Goal: Task Accomplishment & Management: Complete application form

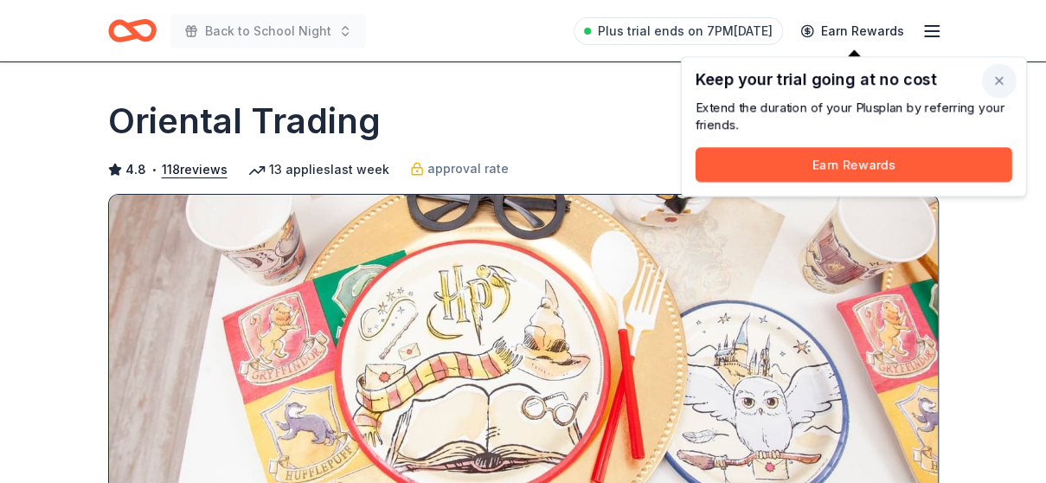
click at [1004, 74] on button "button" at bounding box center [999, 80] width 35 height 35
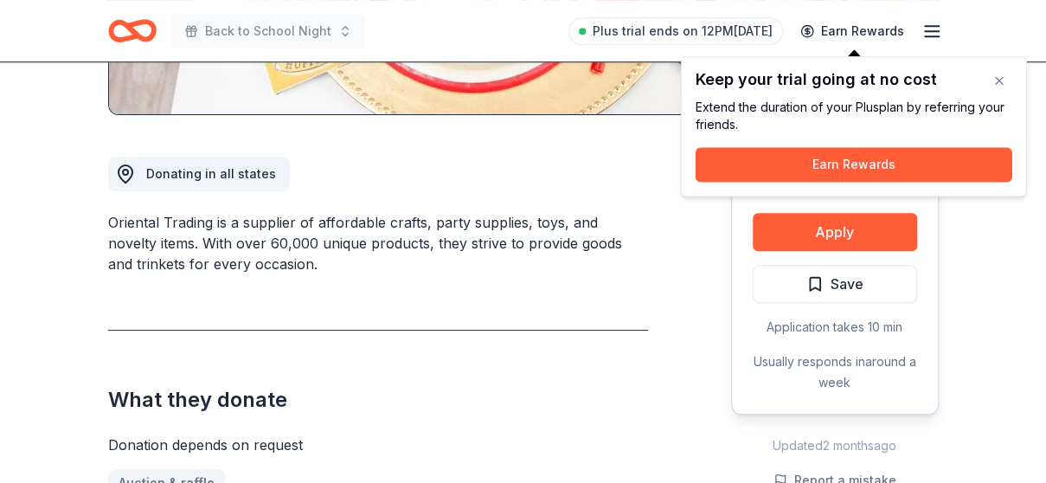
scroll to position [408, 0]
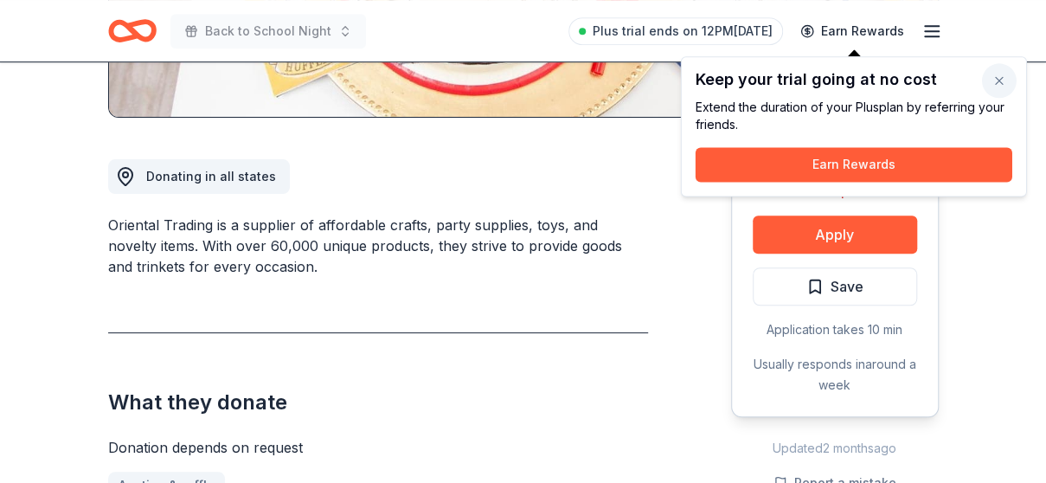
click at [998, 84] on button "button" at bounding box center [999, 80] width 35 height 35
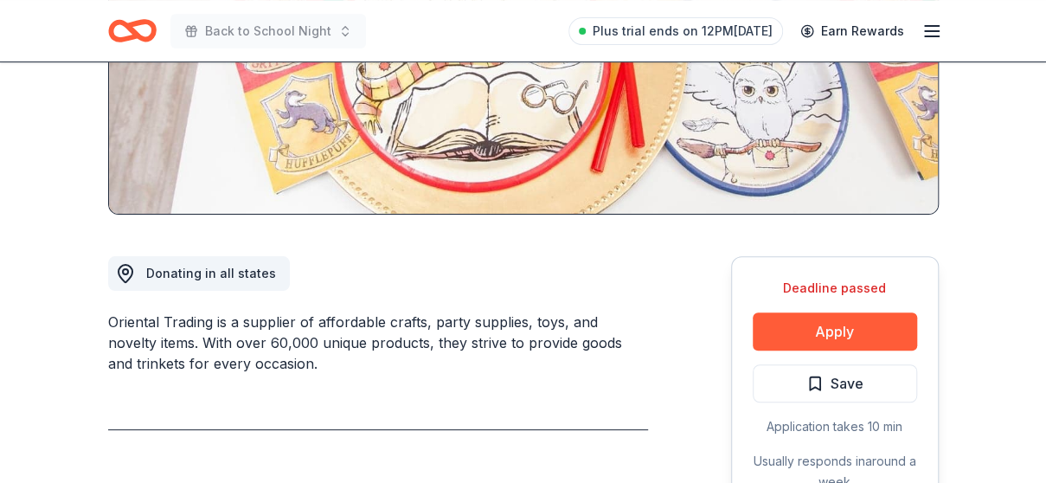
scroll to position [0, 0]
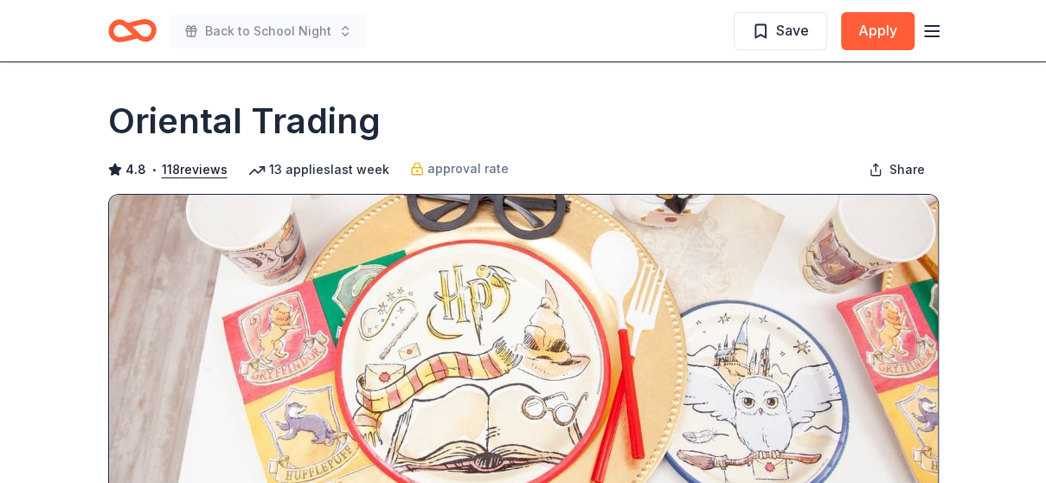
click at [936, 32] on icon "button" at bounding box center [932, 31] width 21 height 21
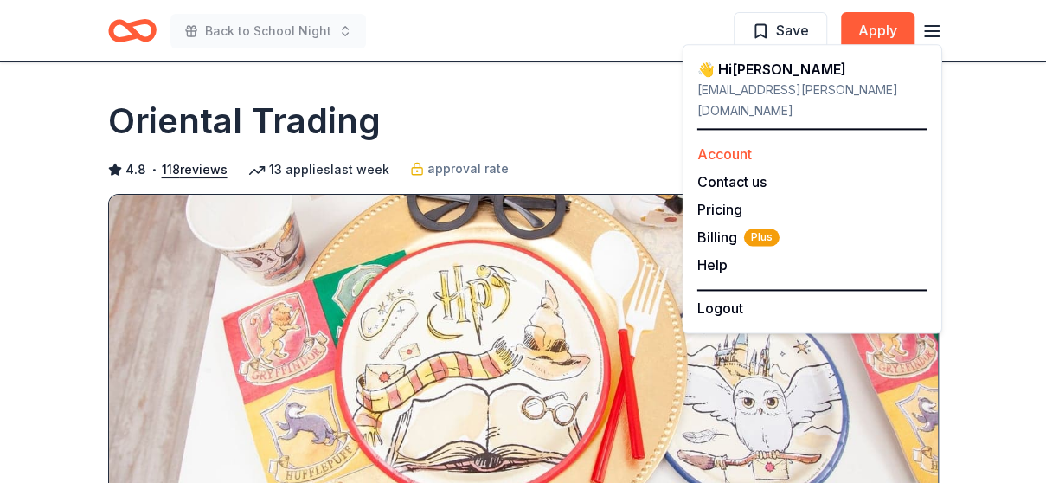
click at [730, 145] on link "Account" at bounding box center [724, 153] width 55 height 17
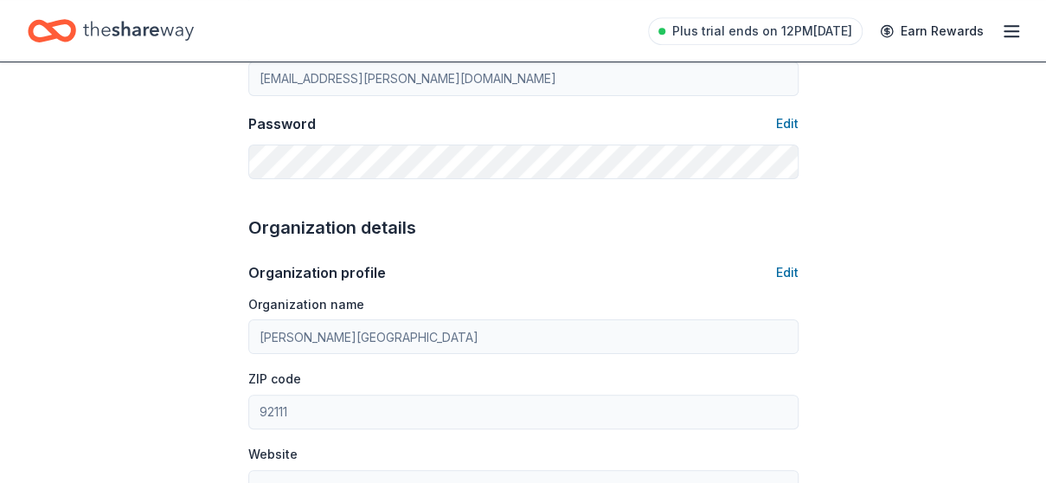
scroll to position [407, 0]
click at [133, 30] on icon "Home" at bounding box center [138, 30] width 111 height 19
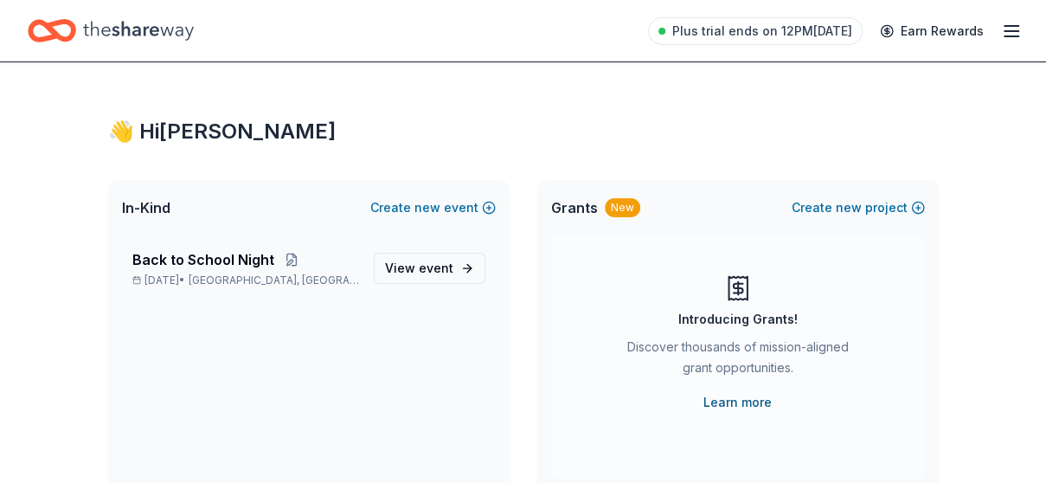
click at [729, 402] on link "Learn more" at bounding box center [738, 402] width 68 height 21
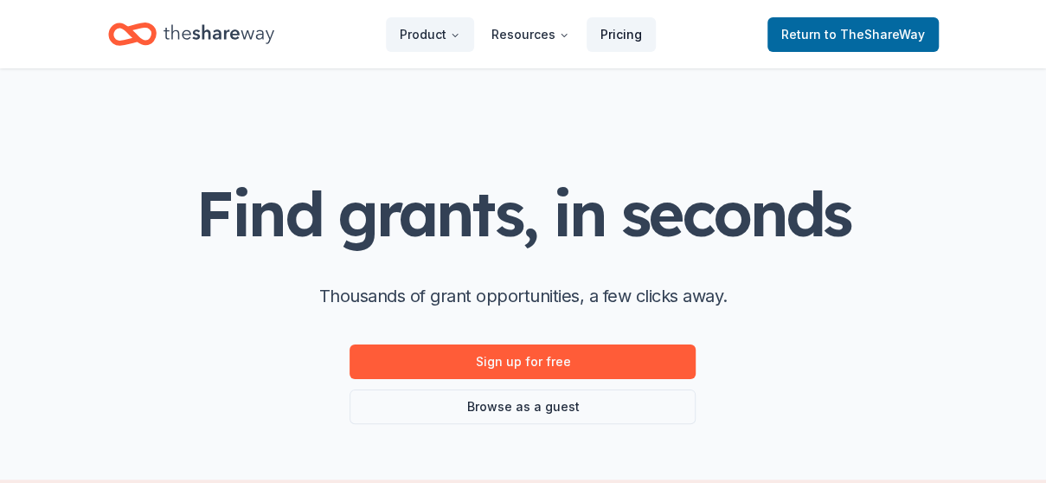
click at [632, 28] on link "Pricing" at bounding box center [621, 34] width 69 height 35
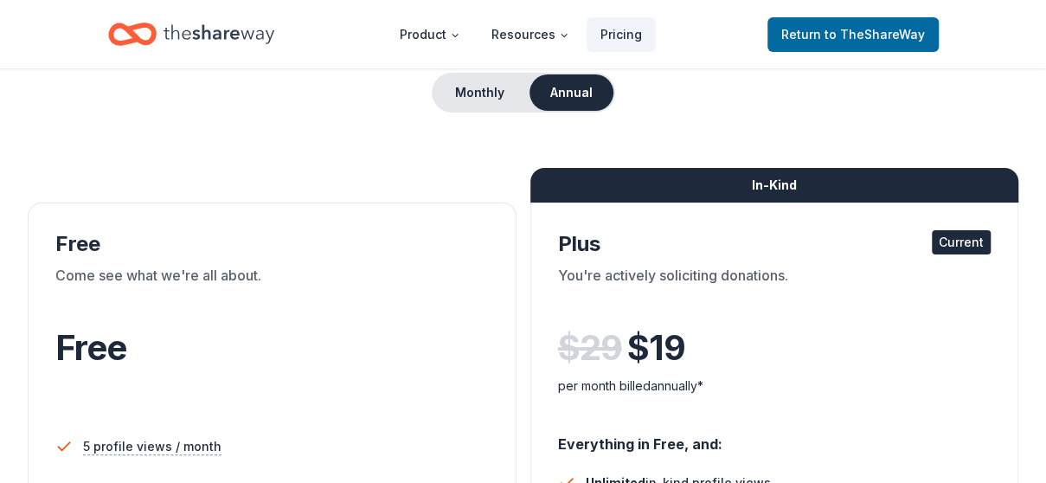
scroll to position [125, 0]
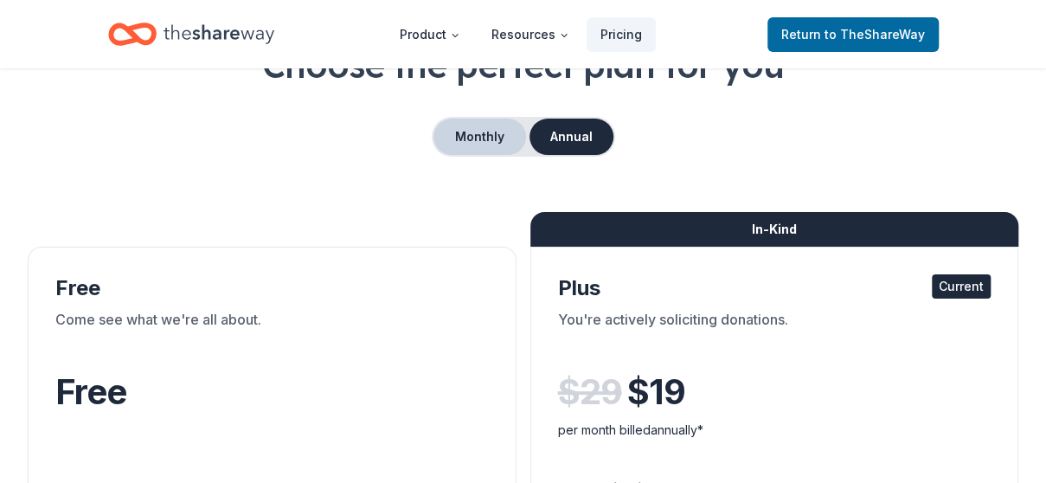
click at [484, 125] on button "Monthly" at bounding box center [480, 137] width 93 height 36
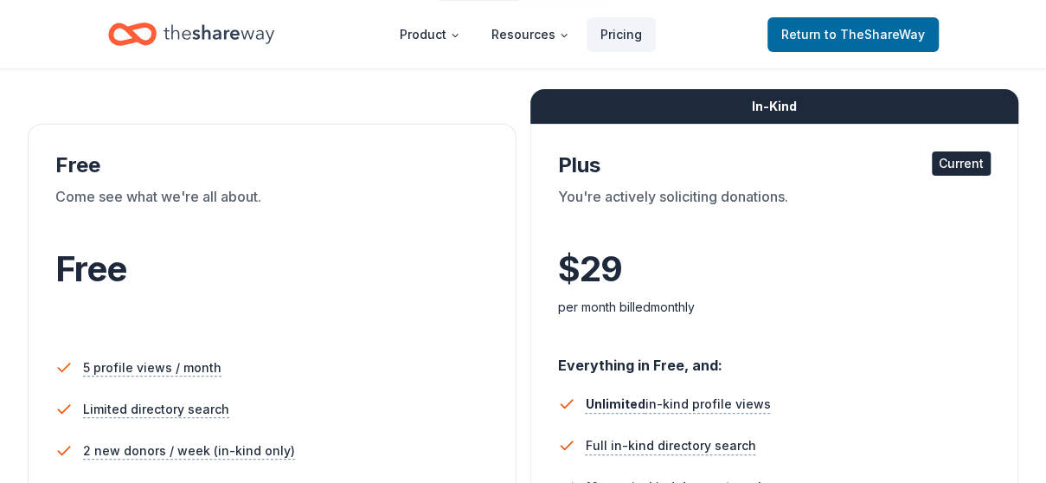
scroll to position [0, 0]
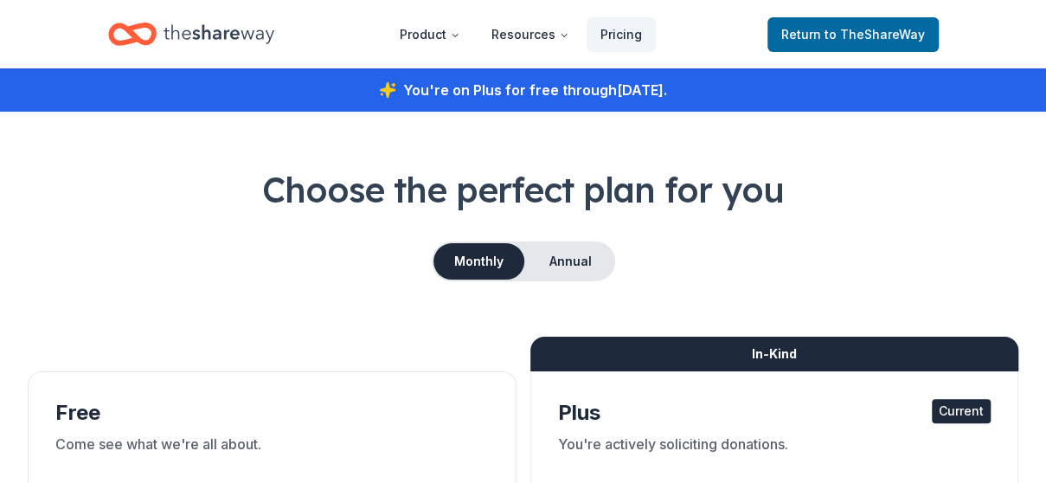
click at [216, 18] on icon "Home" at bounding box center [219, 33] width 111 height 35
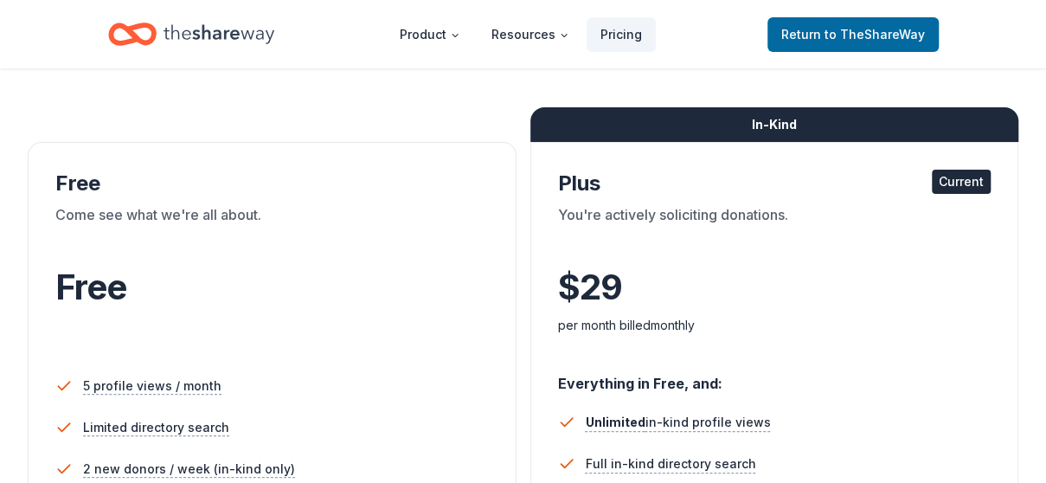
scroll to position [244, 0]
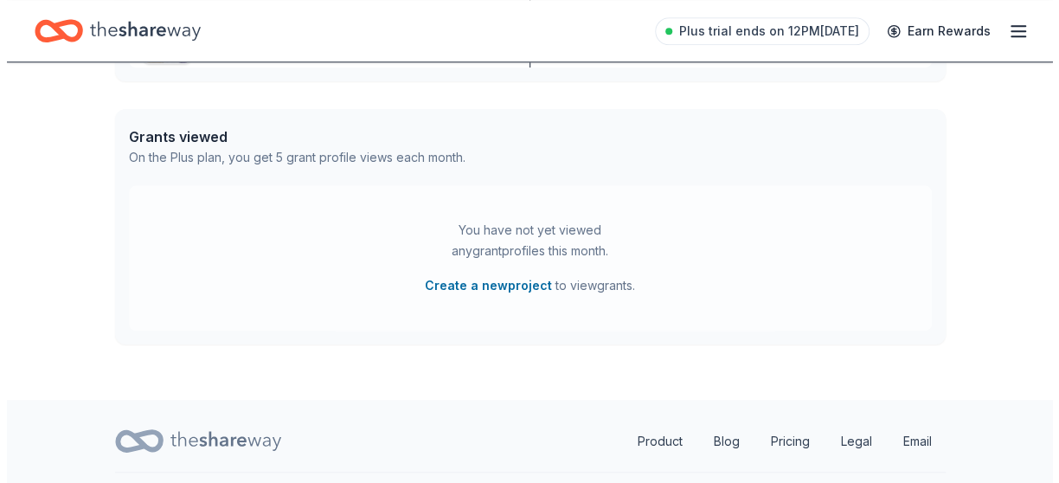
scroll to position [871, 0]
click at [459, 285] on button "Create a new project" at bounding box center [481, 284] width 127 height 21
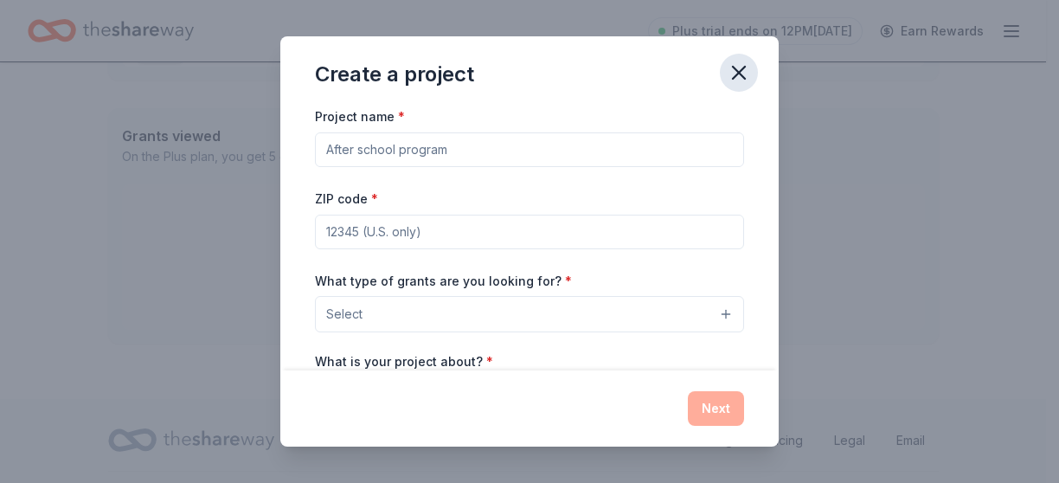
click at [740, 80] on icon "button" at bounding box center [739, 73] width 24 height 24
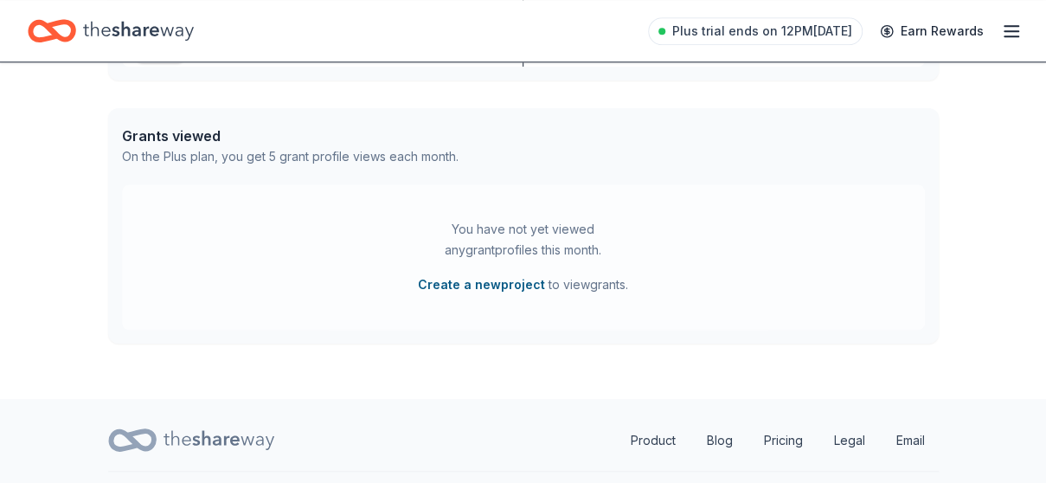
click at [458, 281] on button "Create a new project" at bounding box center [481, 284] width 127 height 21
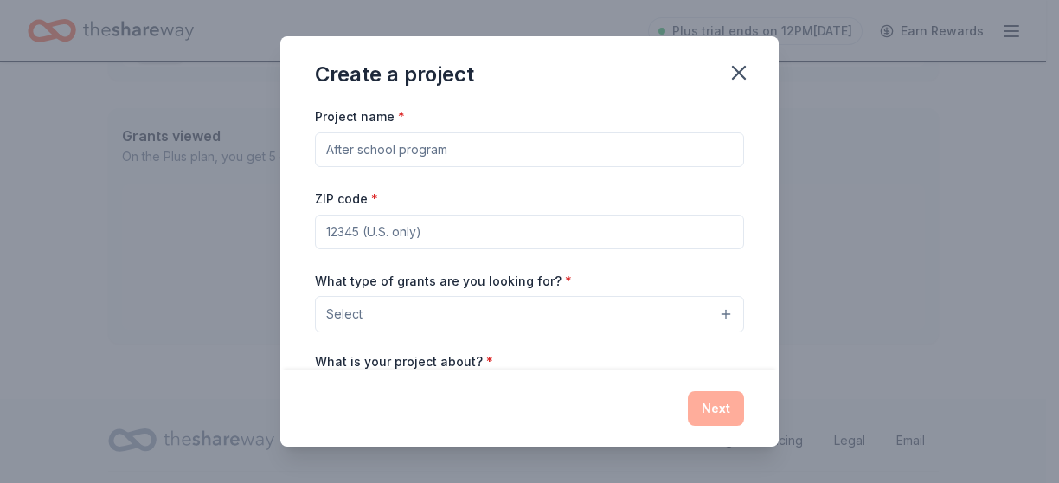
click at [447, 157] on input "Project name *" at bounding box center [529, 149] width 429 height 35
type input "Parent Computer"
type input "92111"
click at [716, 316] on button "Select" at bounding box center [529, 314] width 429 height 36
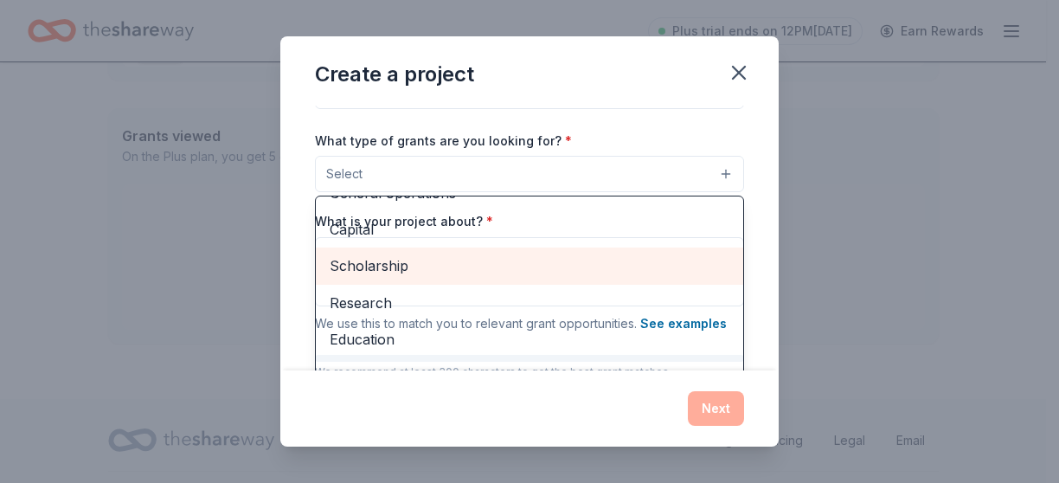
scroll to position [77, 0]
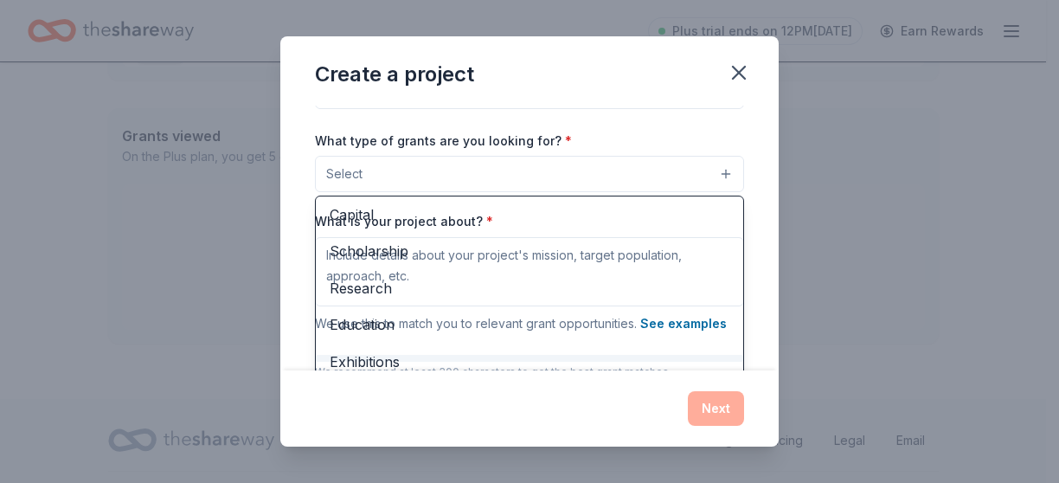
click at [695, 114] on div "Project name * Parent Computer ZIP code * 92111 What type of grants are you loo…" at bounding box center [529, 202] width 429 height 475
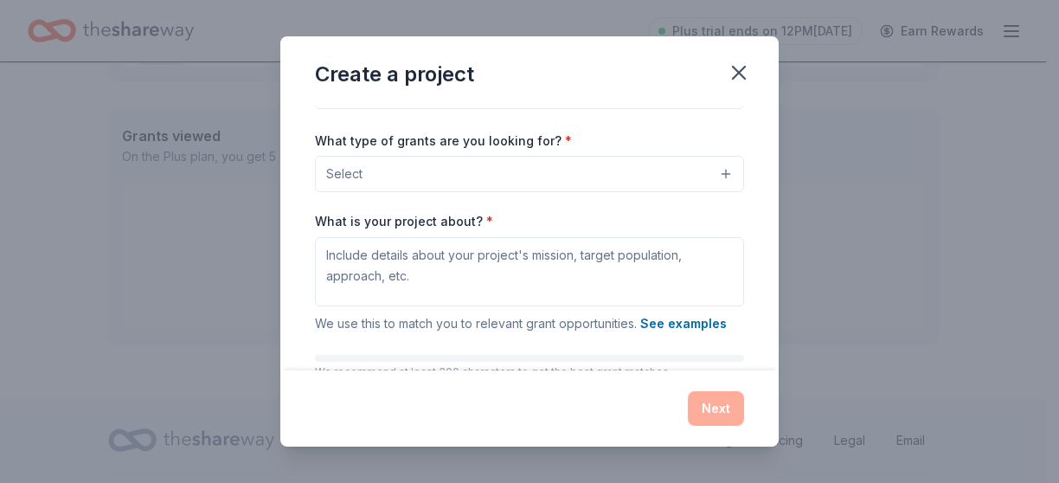
click at [709, 166] on button "Select" at bounding box center [529, 174] width 429 height 36
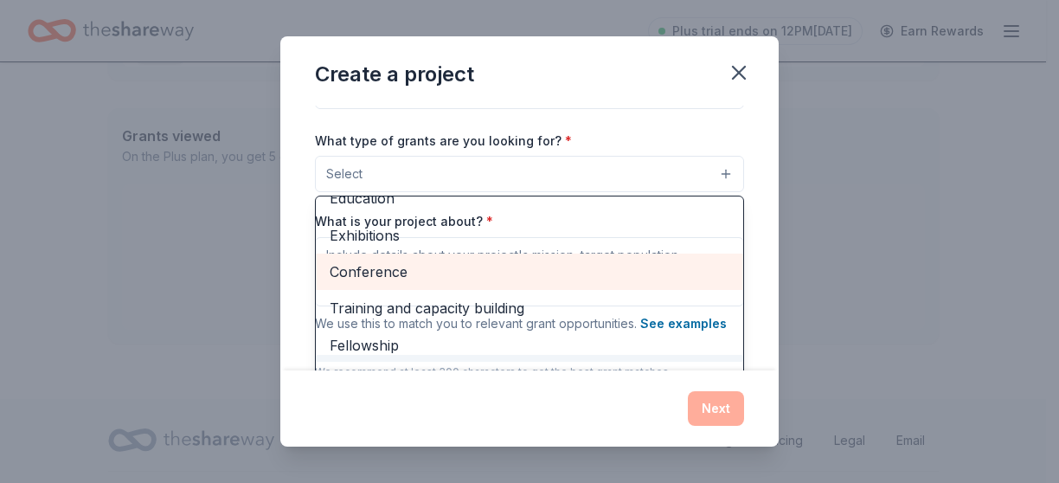
scroll to position [162, 0]
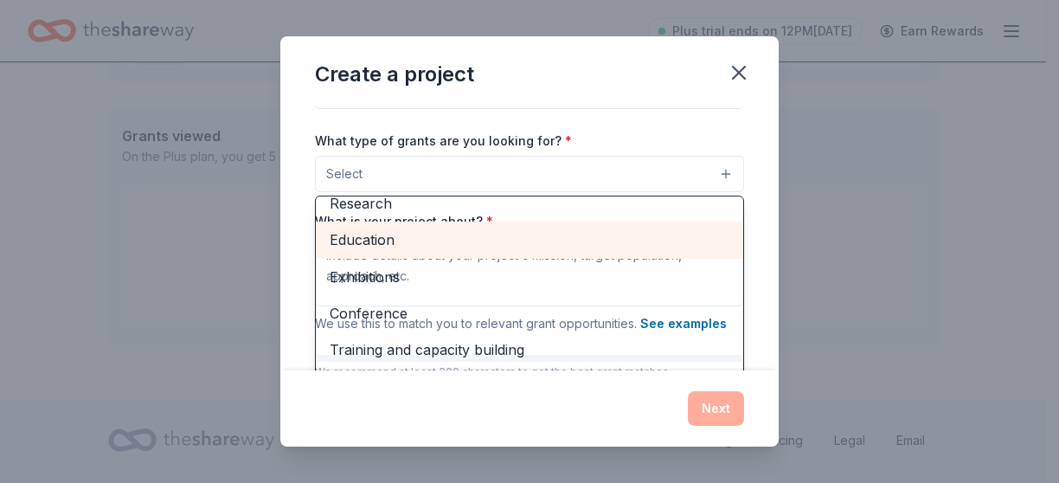
click at [353, 236] on span "Education" at bounding box center [530, 239] width 400 height 22
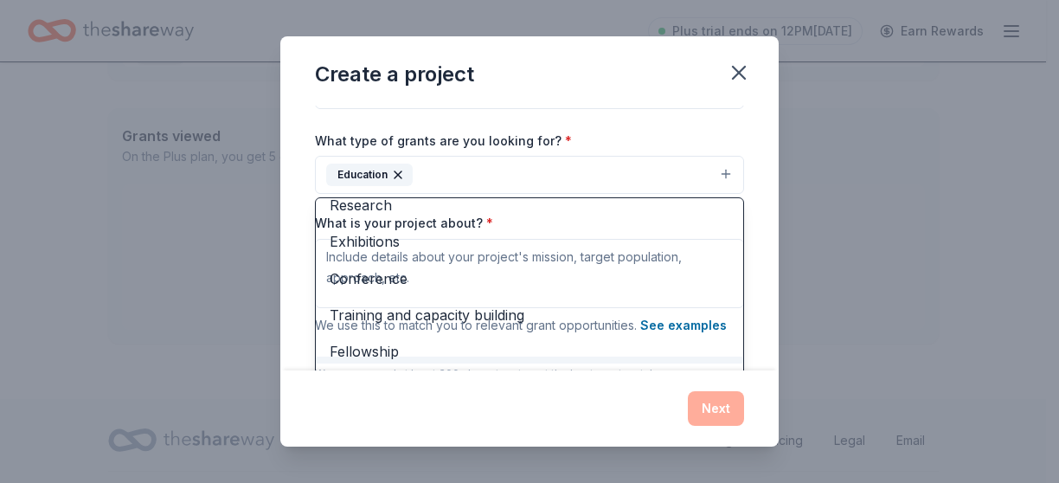
click at [708, 111] on div "Project name * Parent Computer ZIP code * 92111 What type of grants are you loo…" at bounding box center [529, 203] width 429 height 477
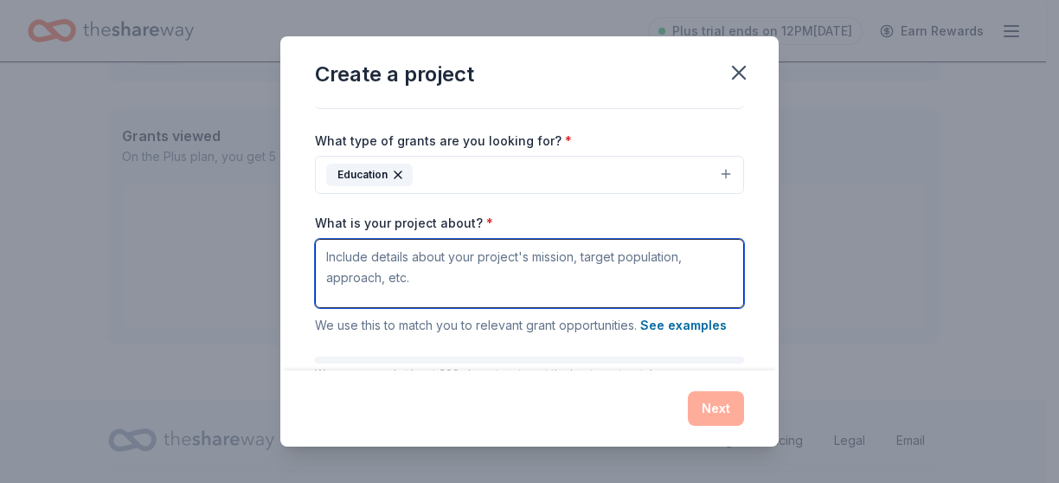
drag, startPoint x: 405, startPoint y: 279, endPoint x: 302, endPoint y: 272, distance: 103.2
click at [302, 272] on div "Project name * Parent Computer ZIP code * 92111 What type of grants are you loo…" at bounding box center [529, 238] width 498 height 264
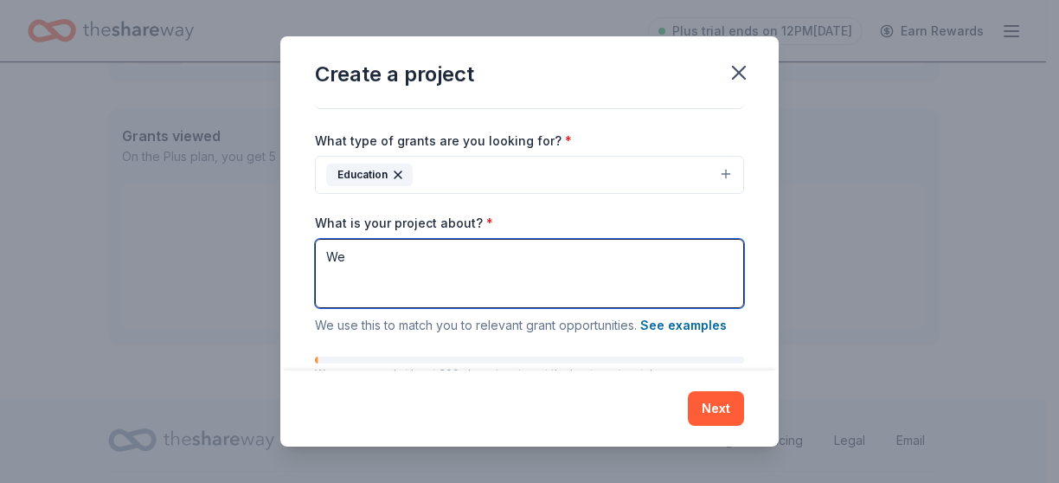
type textarea "W"
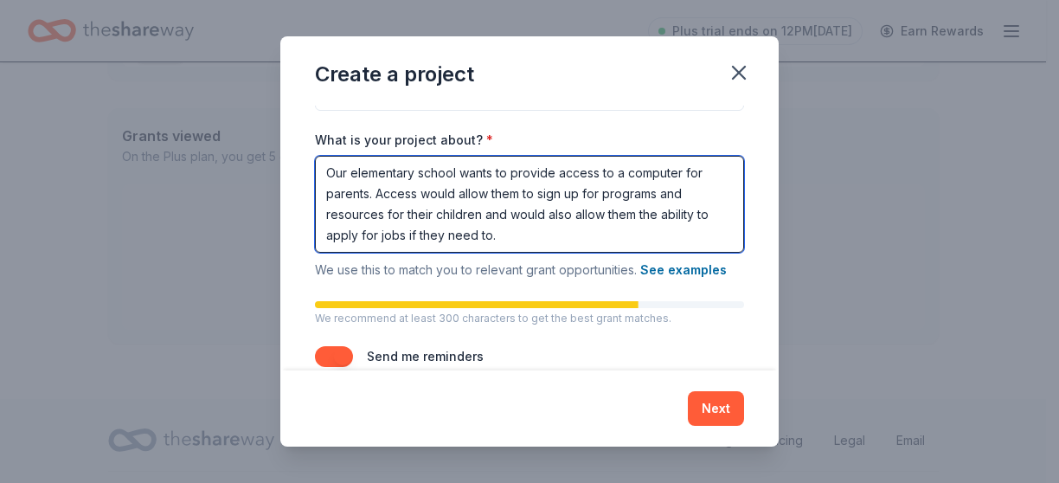
scroll to position [266, 0]
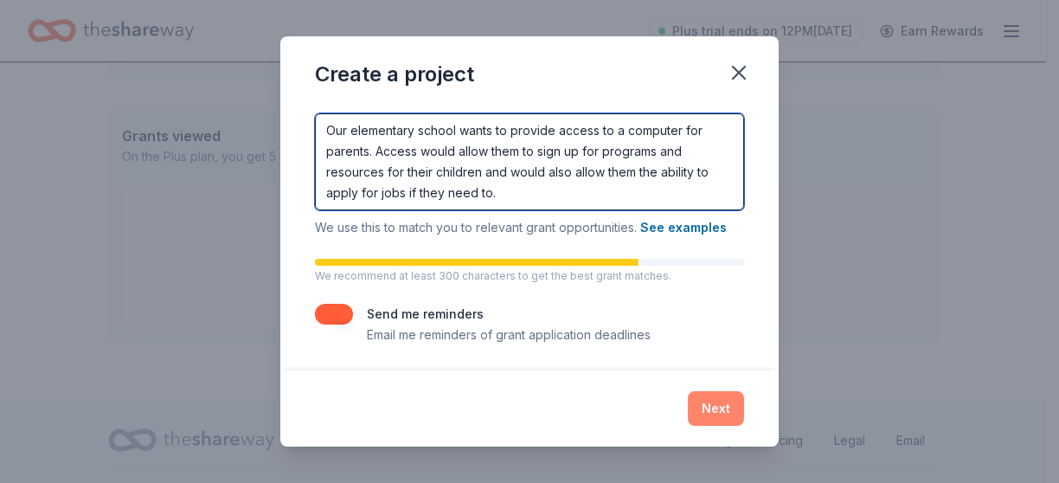
type textarea "Our elementary school wants to provide access to a computer for parents. Access…"
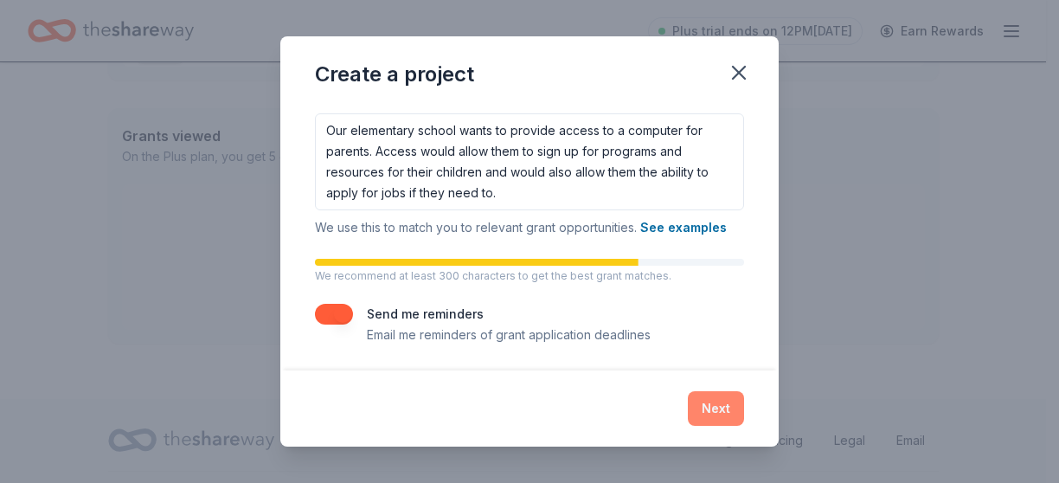
click at [718, 409] on button "Next" at bounding box center [716, 408] width 56 height 35
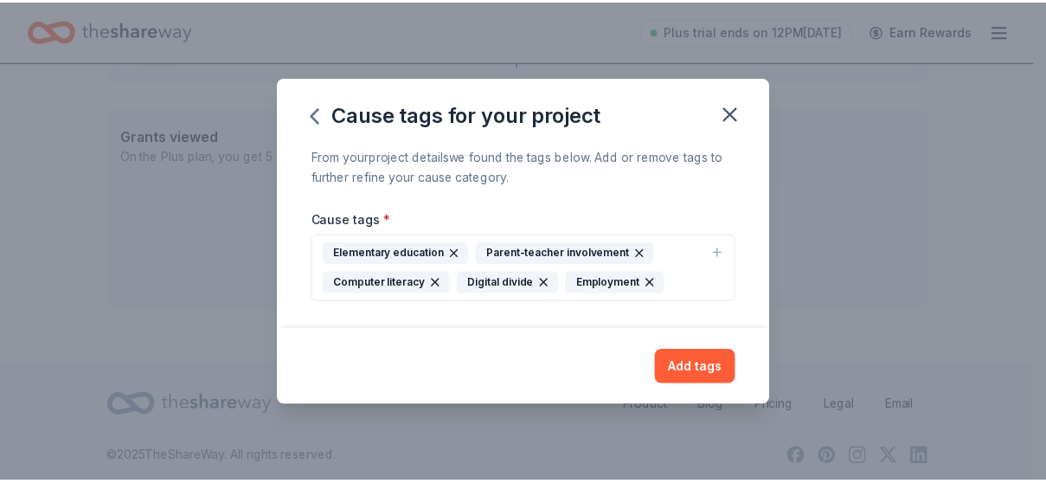
scroll to position [0, 0]
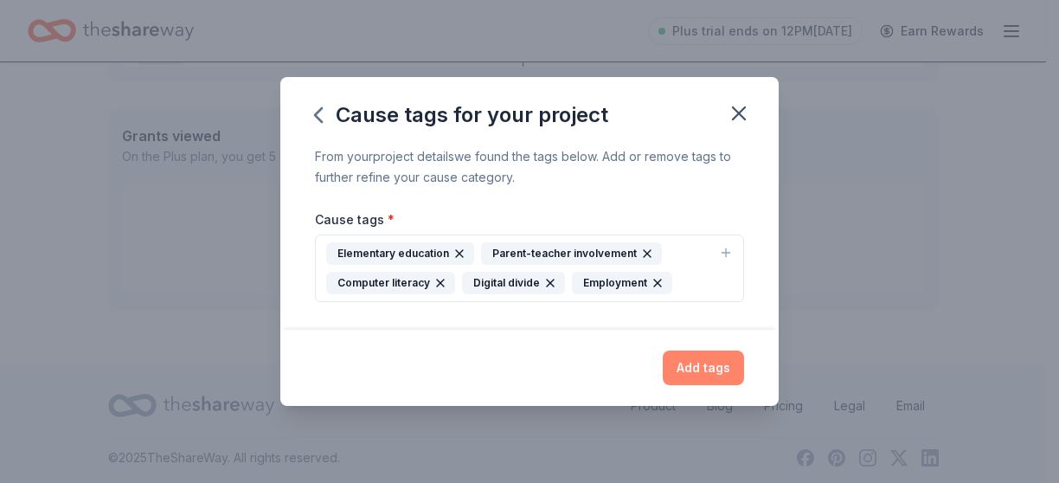
click at [703, 362] on button "Add tags" at bounding box center [703, 367] width 81 height 35
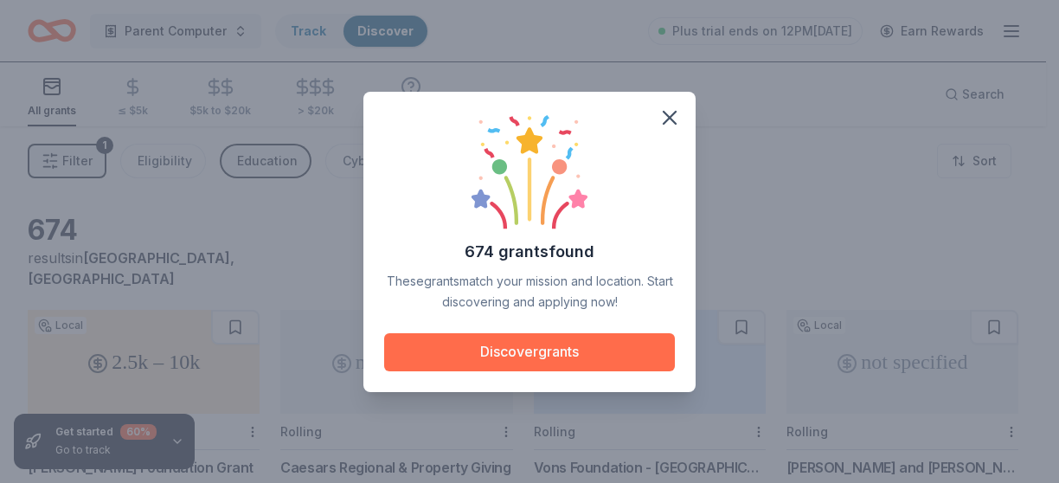
click at [538, 348] on button "Discover grants" at bounding box center [529, 352] width 291 height 38
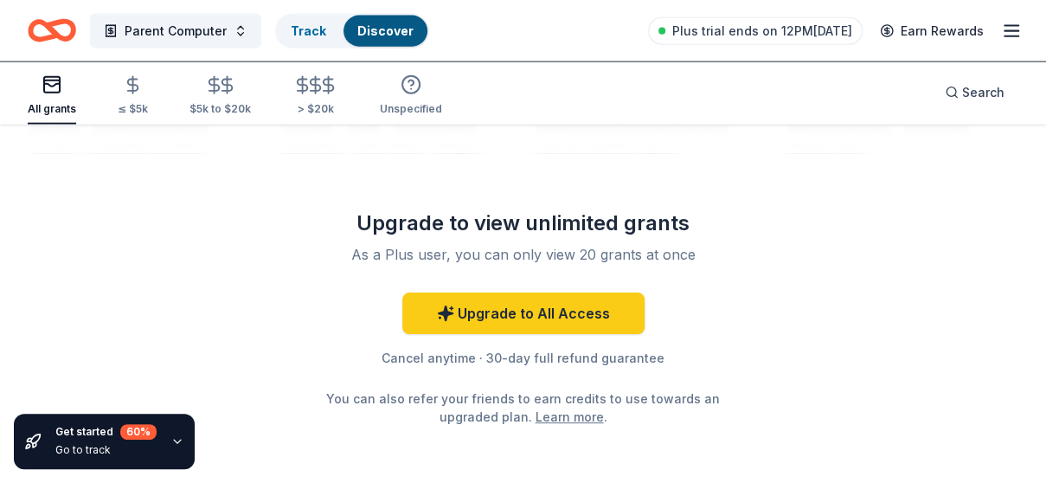
scroll to position [1931, 0]
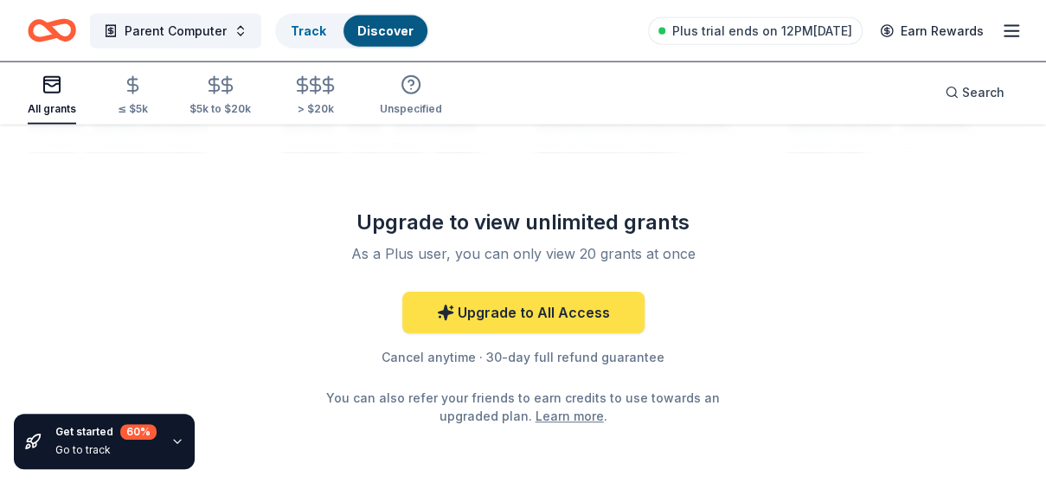
click at [515, 292] on link "Upgrade to All Access" at bounding box center [523, 313] width 242 height 42
click at [503, 293] on link "Upgrade to All Access" at bounding box center [523, 313] width 242 height 42
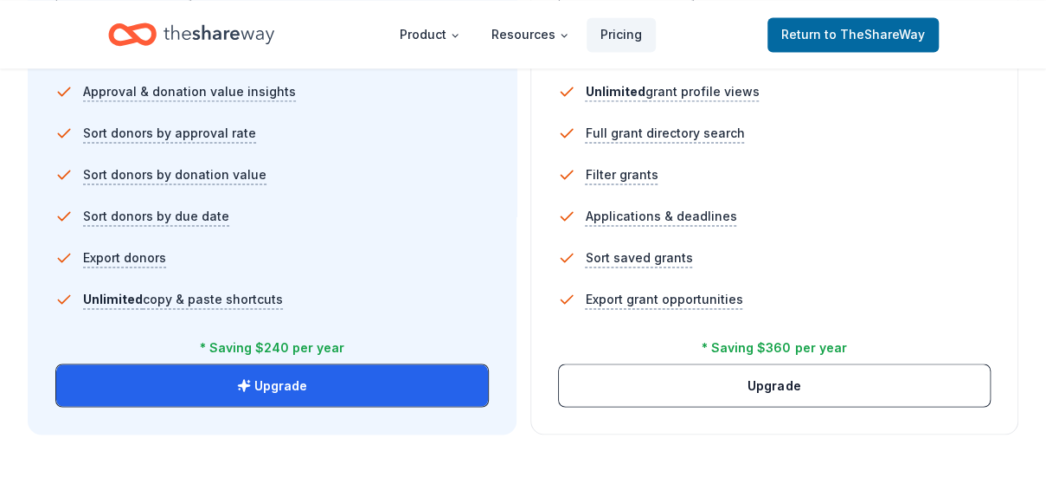
scroll to position [1232, 0]
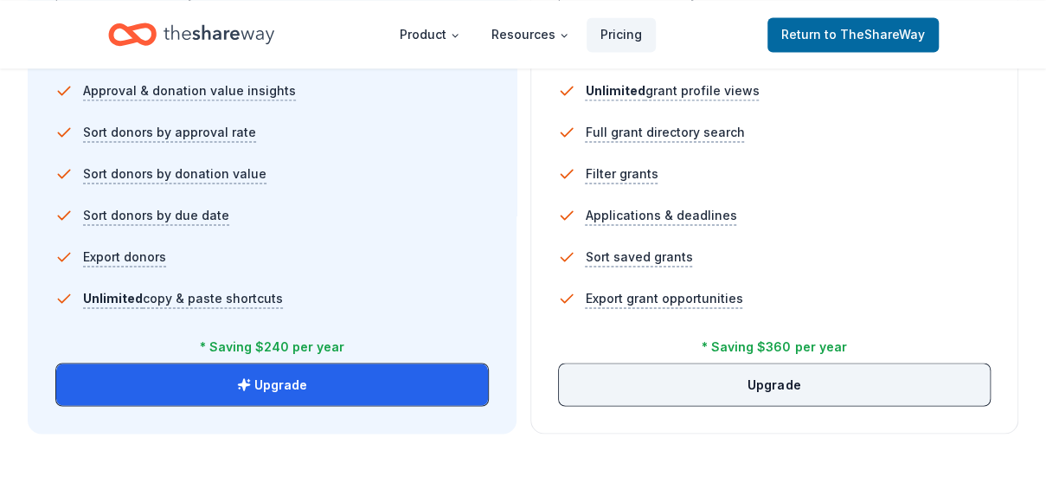
click at [814, 380] on button "Upgrade" at bounding box center [775, 384] width 432 height 42
